Goal: Task Accomplishment & Management: Complete application form

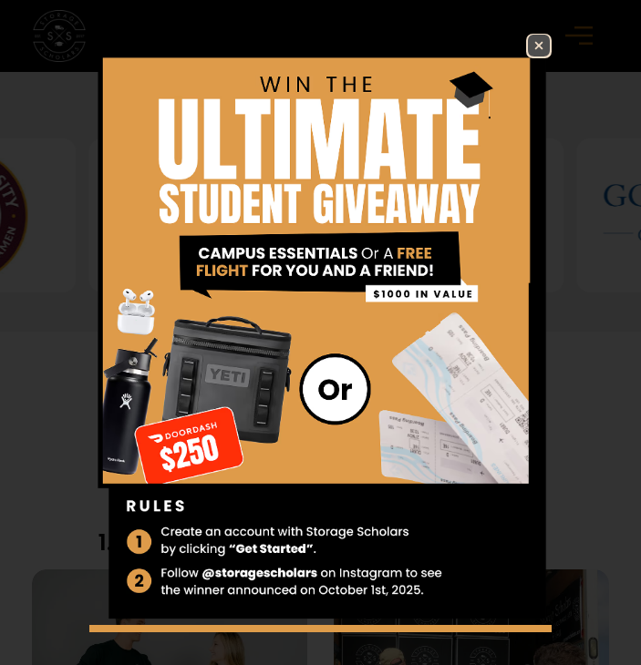
click at [528, 48] on img at bounding box center [539, 46] width 22 height 22
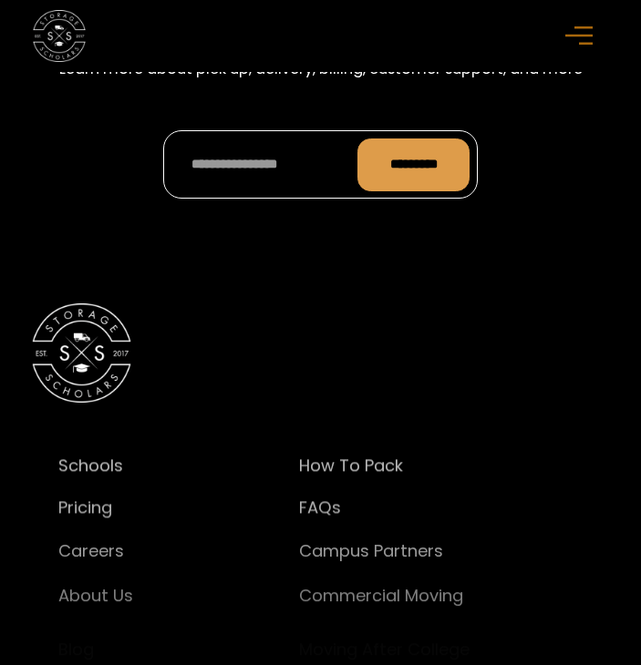
scroll to position [6842, 0]
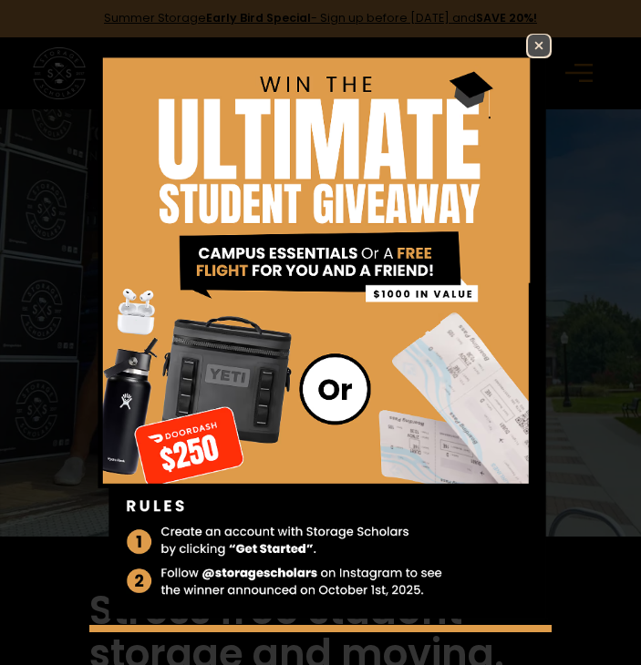
click at [528, 47] on img at bounding box center [539, 46] width 22 height 22
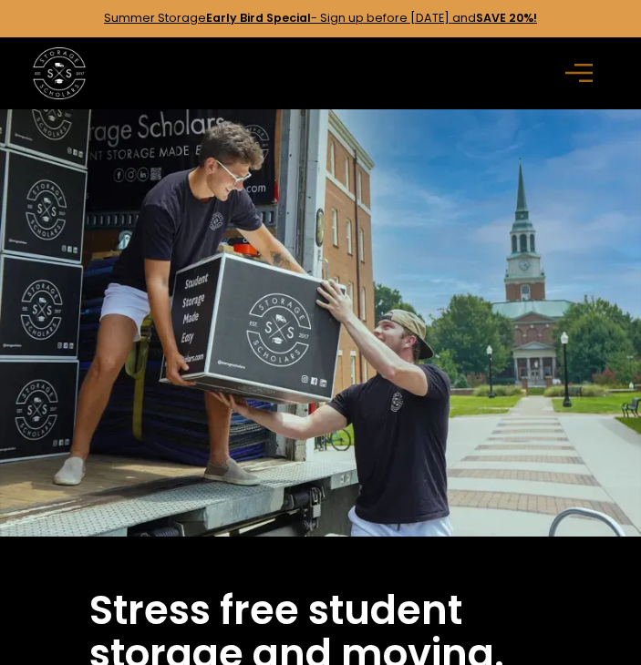
click at [525, 24] on strong "SAVE 20%!" at bounding box center [506, 17] width 61 height 15
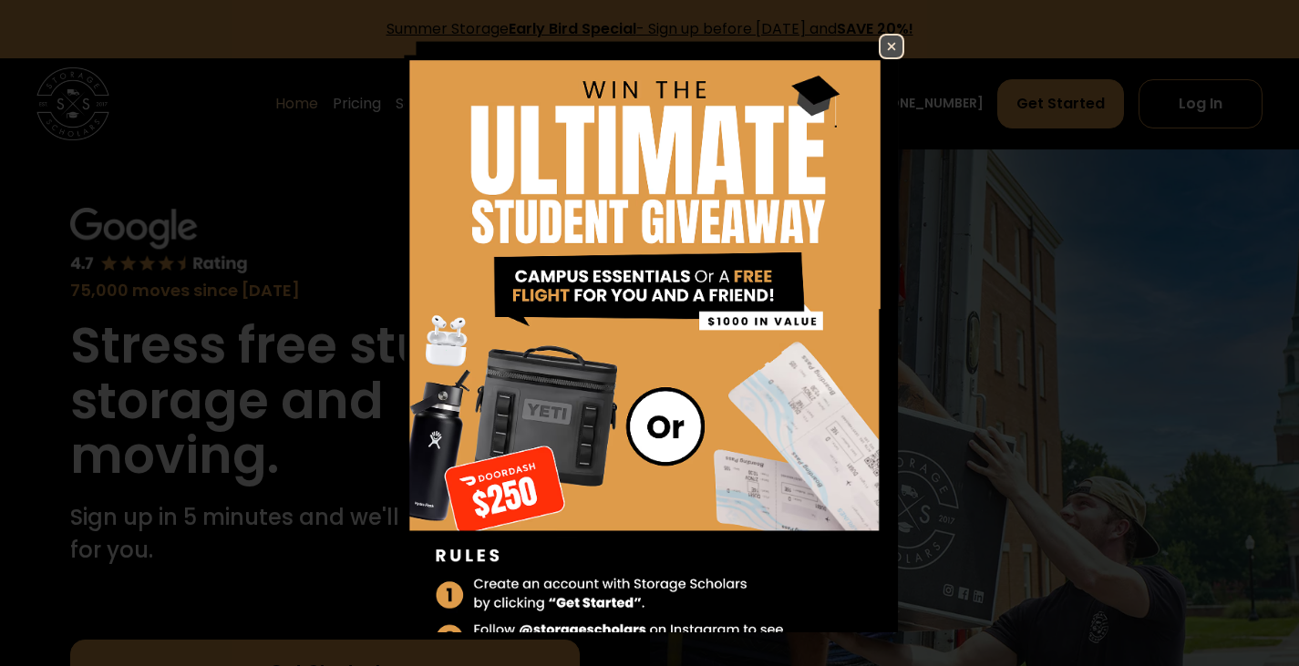
click at [881, 46] on img at bounding box center [892, 47] width 22 height 22
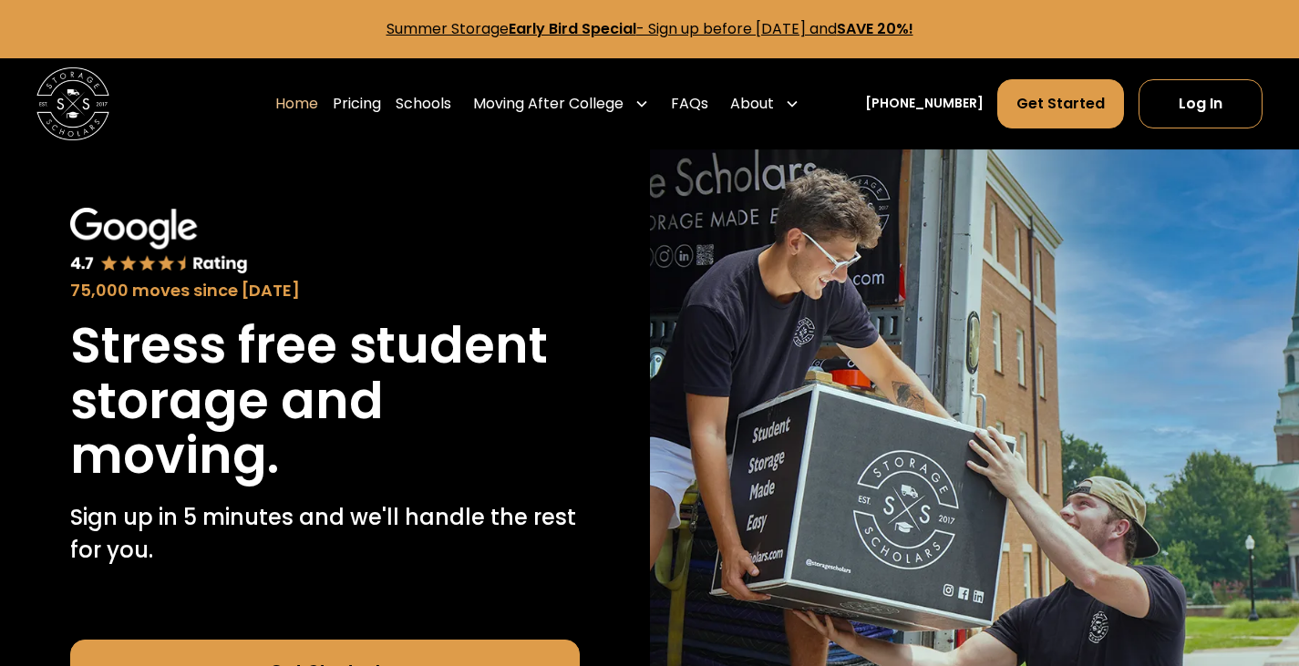
click at [889, 29] on link "Summer Storage Early Bird Special - Sign up before November 15th, 2025 and SAVE…" at bounding box center [650, 28] width 527 height 21
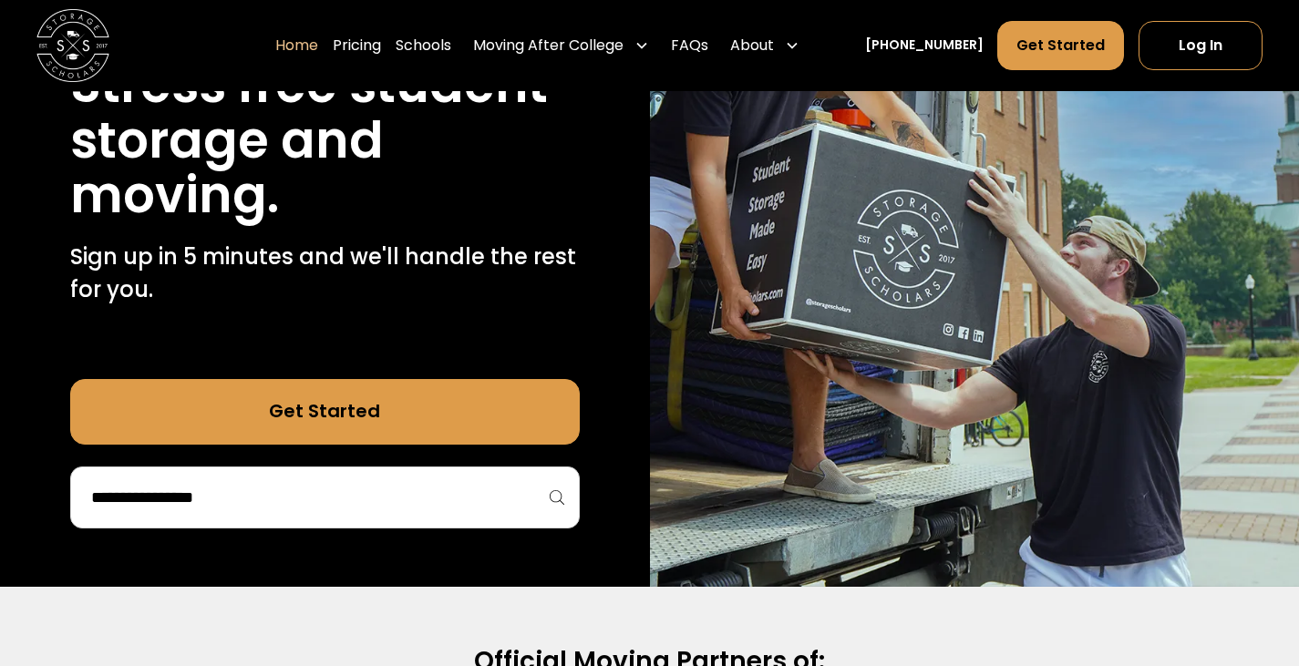
scroll to position [262, 0]
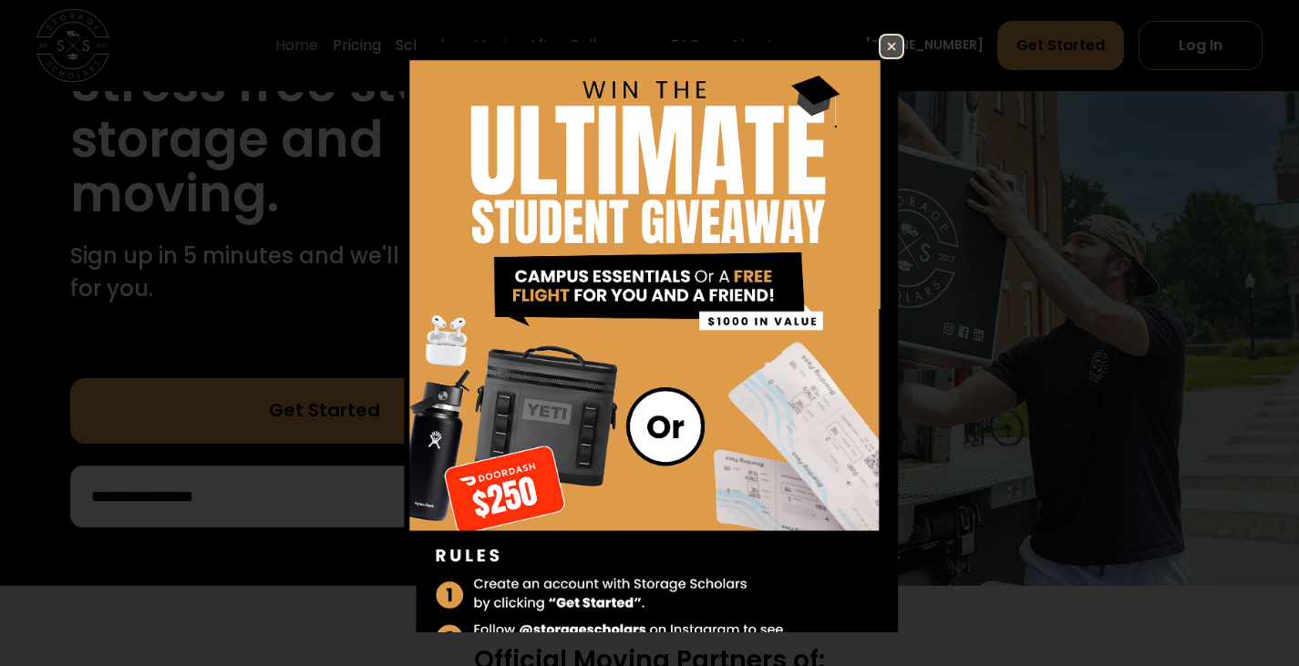
click at [881, 49] on img at bounding box center [892, 47] width 22 height 22
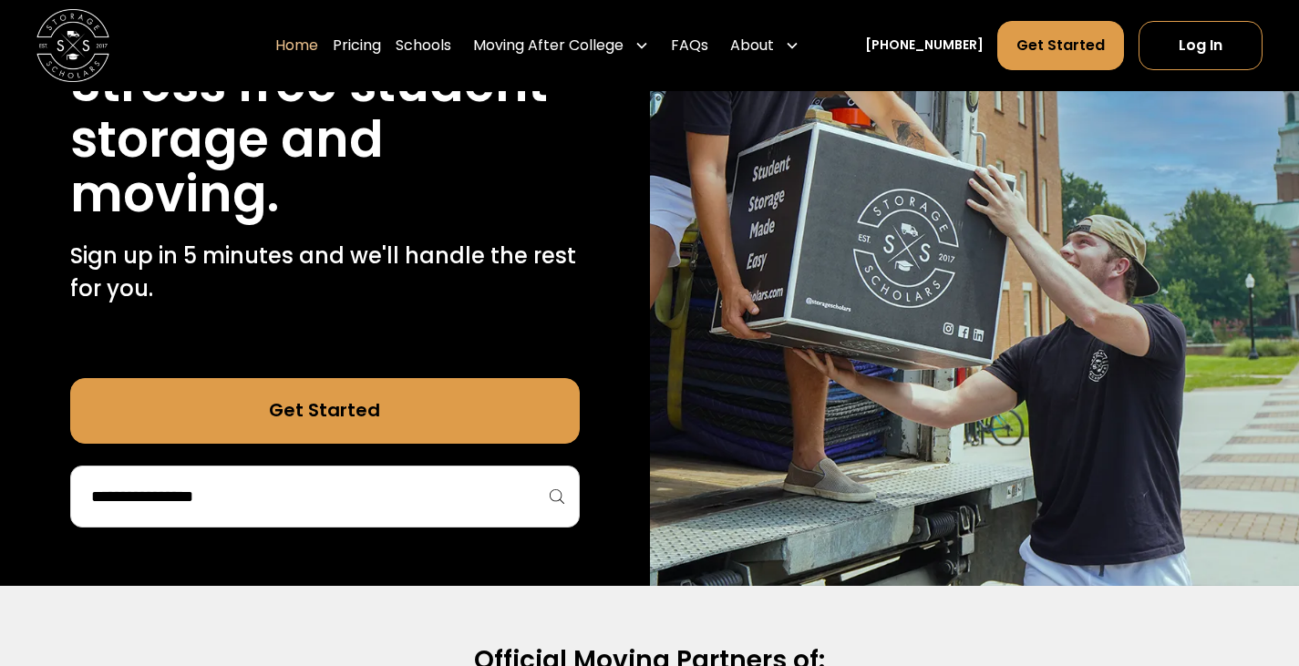
click at [452, 502] on input "search" at bounding box center [324, 496] width 471 height 31
click at [325, 497] on input "******" at bounding box center [324, 496] width 471 height 31
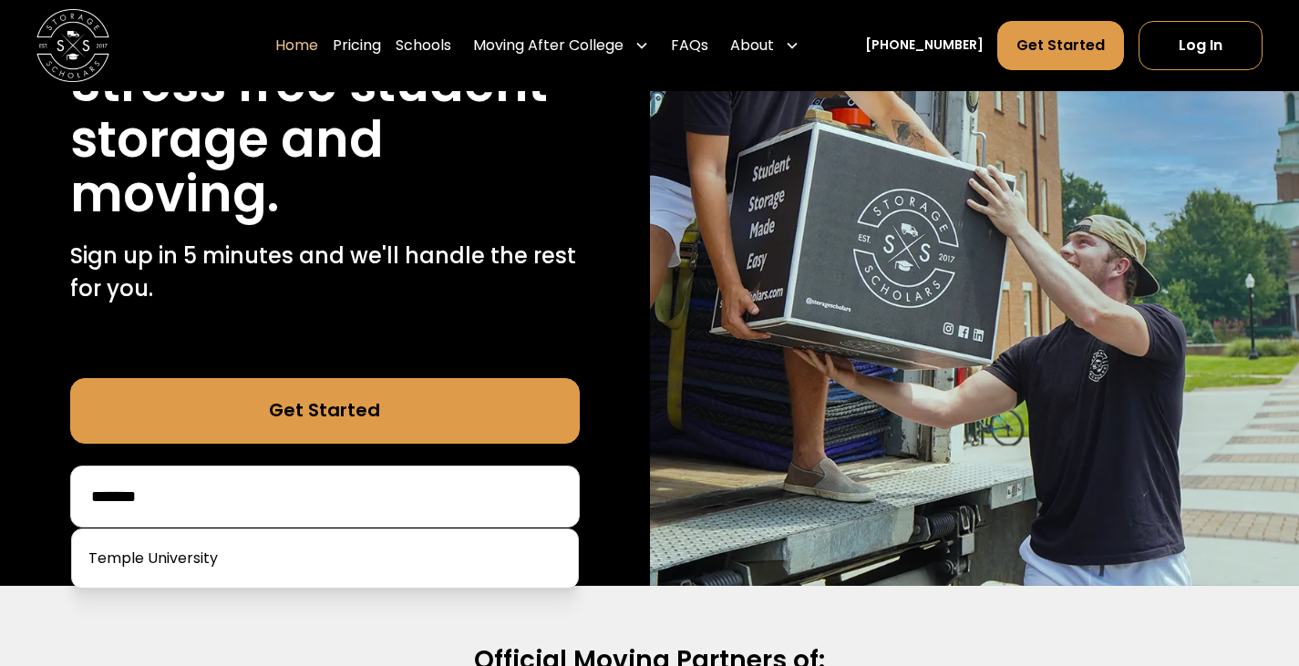
type input "******"
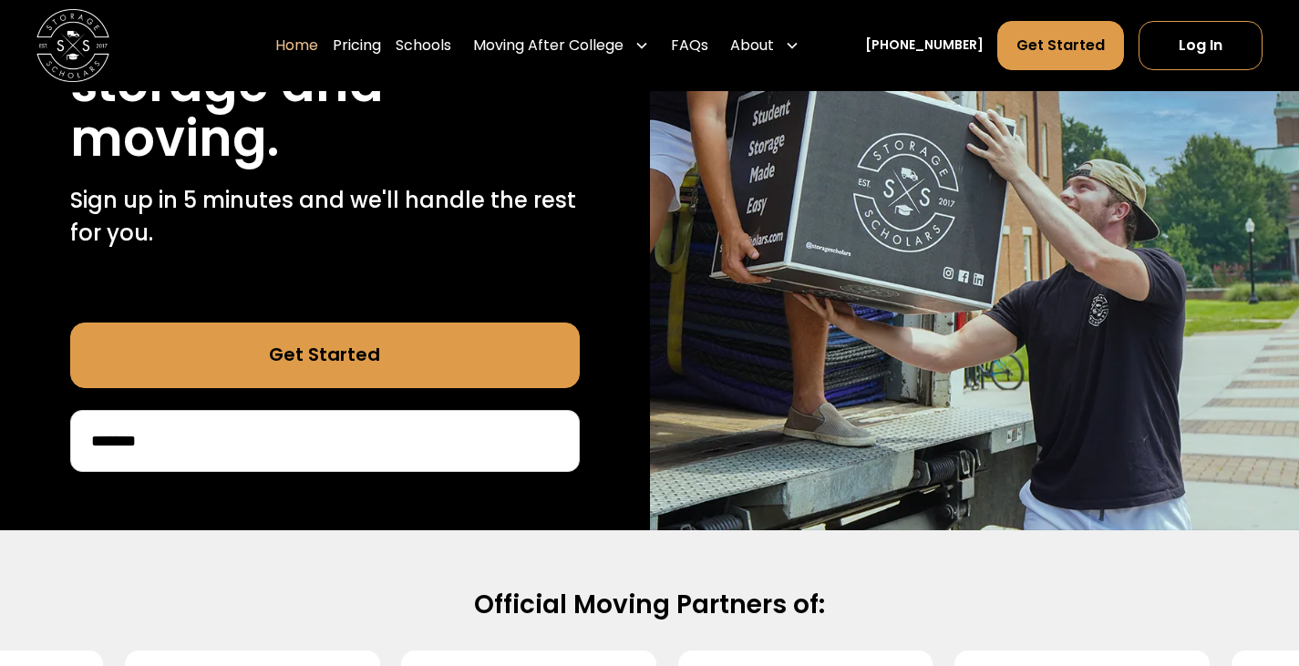
scroll to position [314, 0]
